Goal: Information Seeking & Learning: Learn about a topic

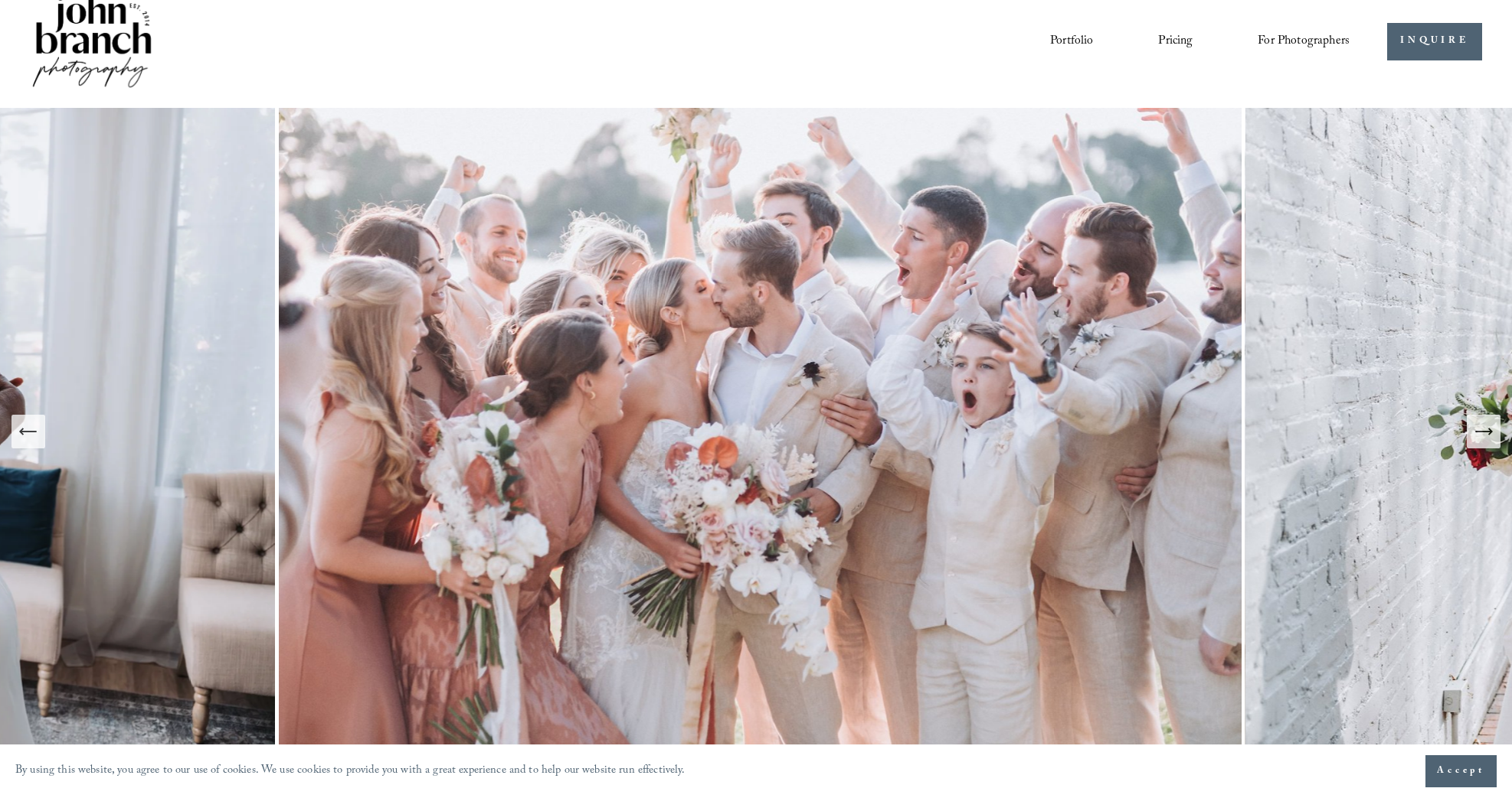
scroll to position [27, 0]
click at [1171, 40] on link "Pricing" at bounding box center [1175, 40] width 34 height 26
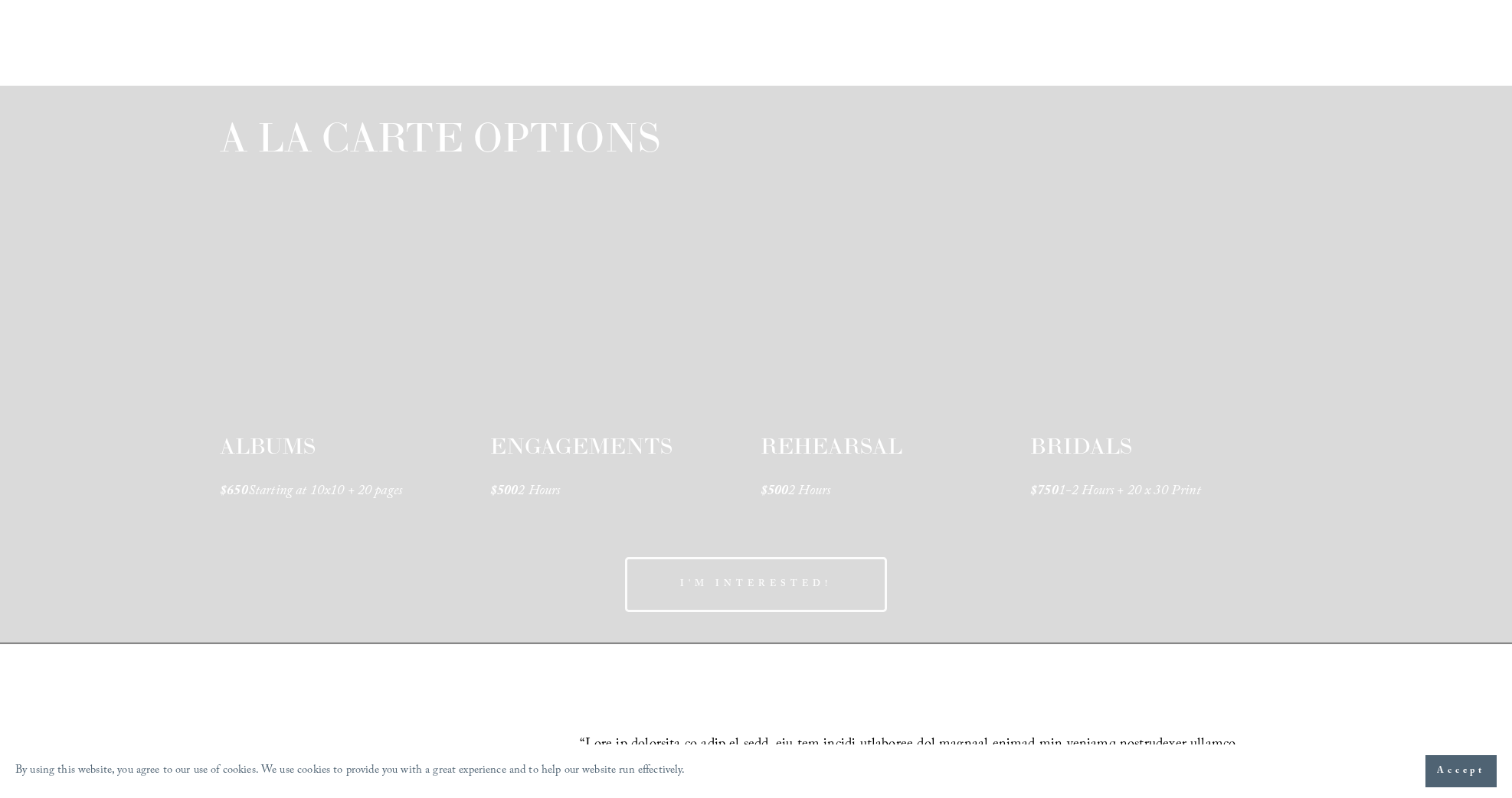
scroll to position [2100, 0]
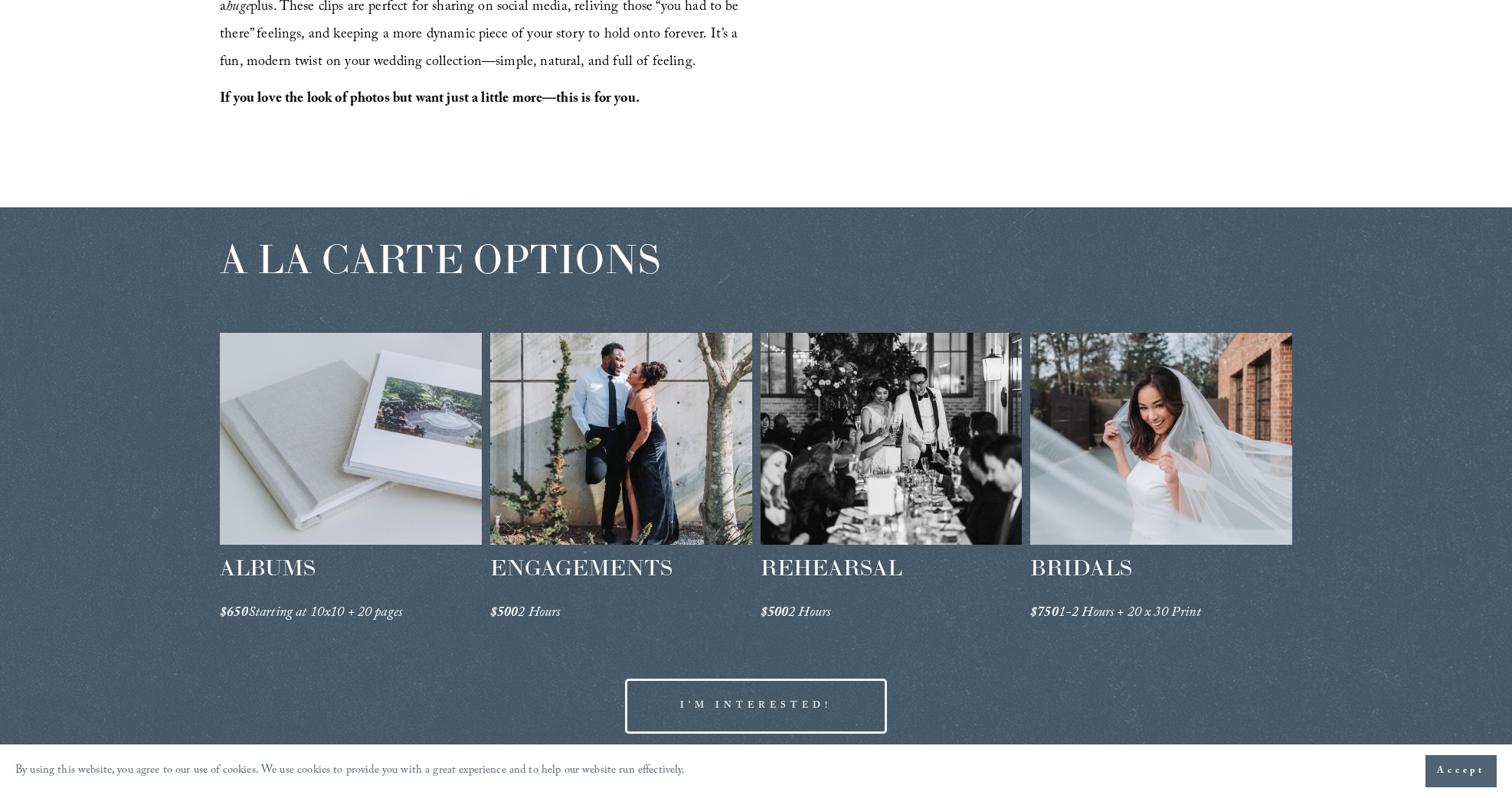
click at [566, 498] on div at bounding box center [621, 439] width 262 height 212
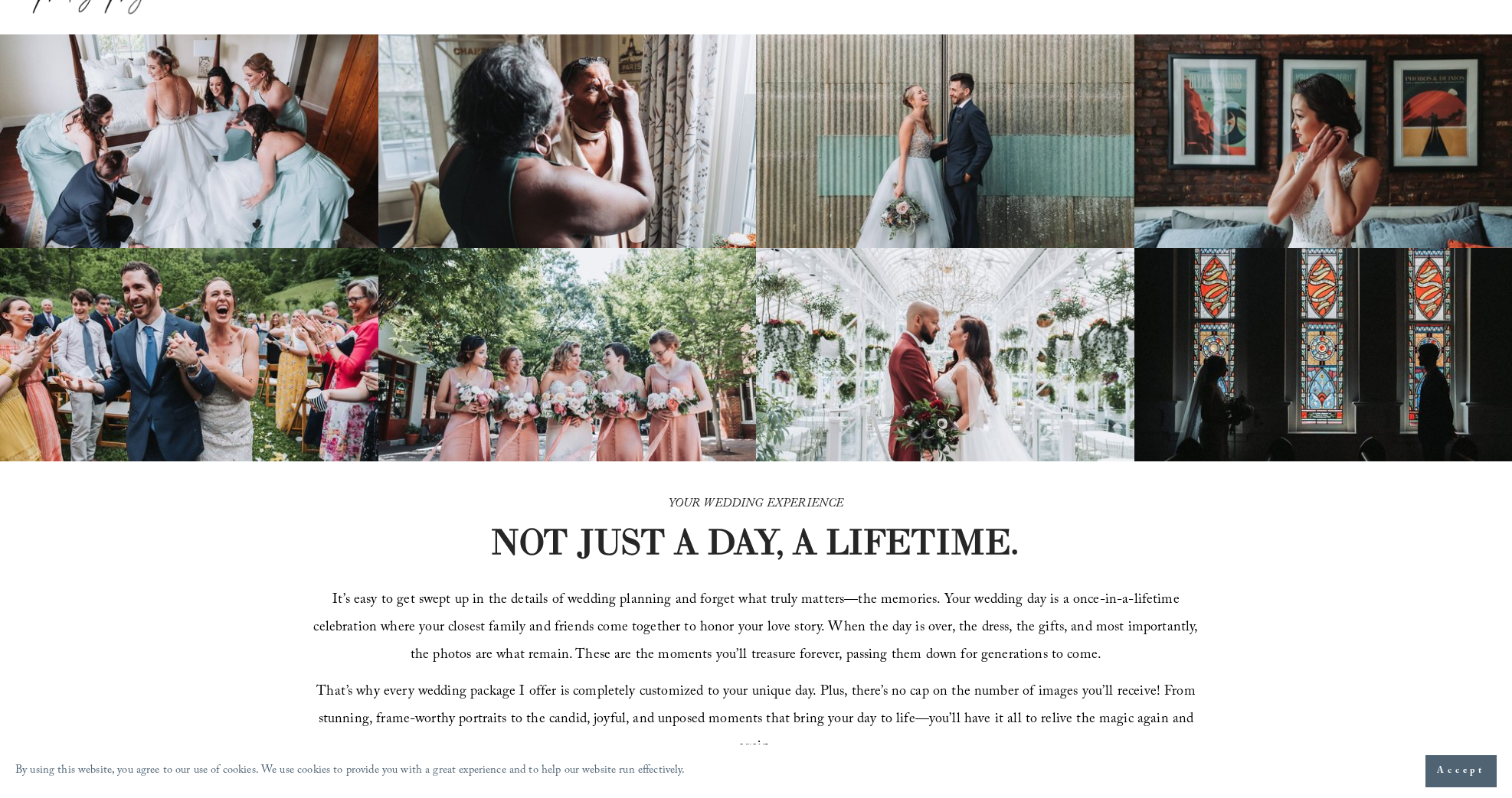
scroll to position [0, 0]
